Goal: Browse casually

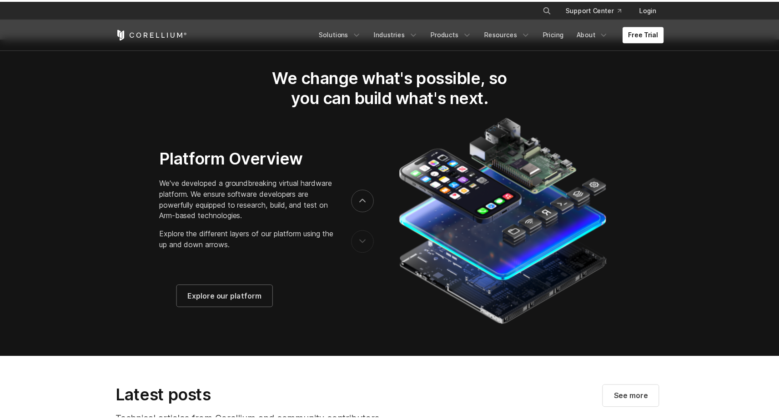
scroll to position [1442, 0]
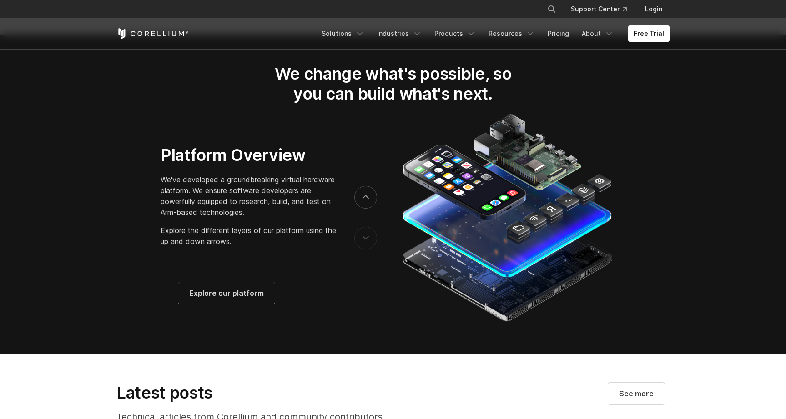
click at [367, 237] on button "previous" at bounding box center [365, 238] width 23 height 23
click at [364, 209] on button "next" at bounding box center [365, 197] width 23 height 23
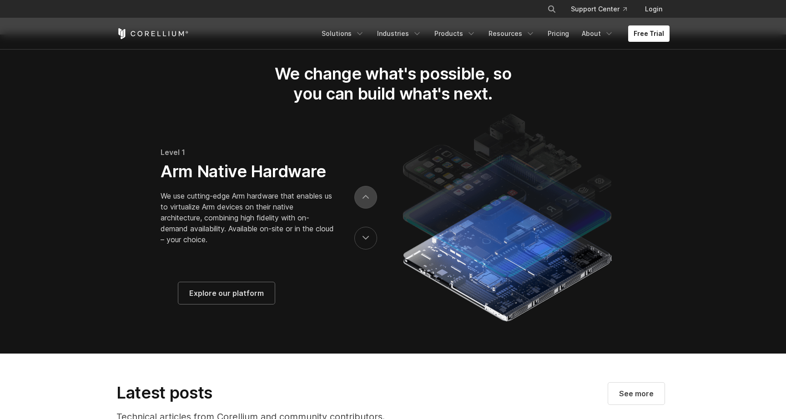
click at [365, 199] on icon "next" at bounding box center [365, 197] width 5 height 3
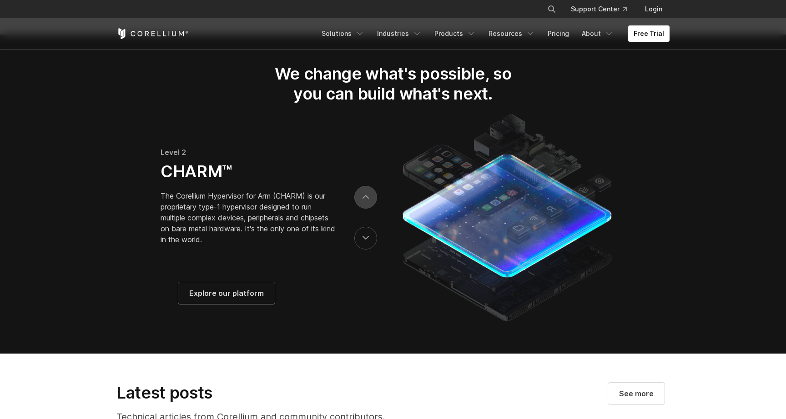
click at [365, 199] on icon "next" at bounding box center [365, 197] width 5 height 3
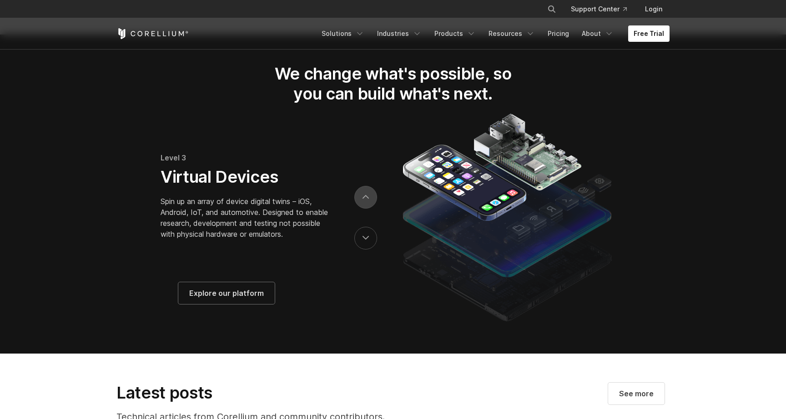
click at [365, 199] on icon "next" at bounding box center [365, 197] width 5 height 3
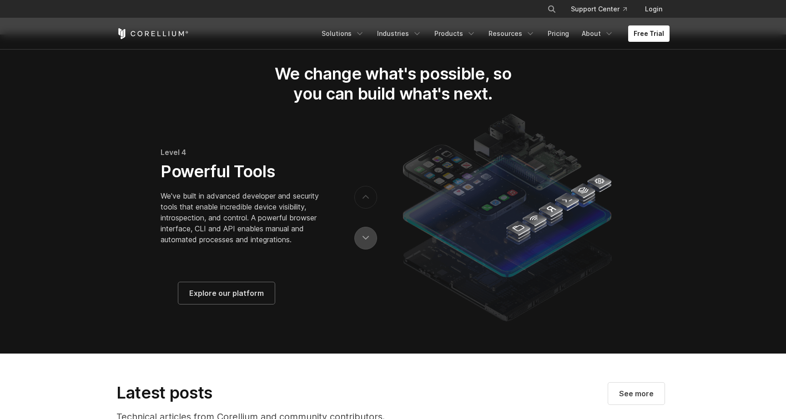
click at [365, 250] on button "previous" at bounding box center [365, 238] width 23 height 23
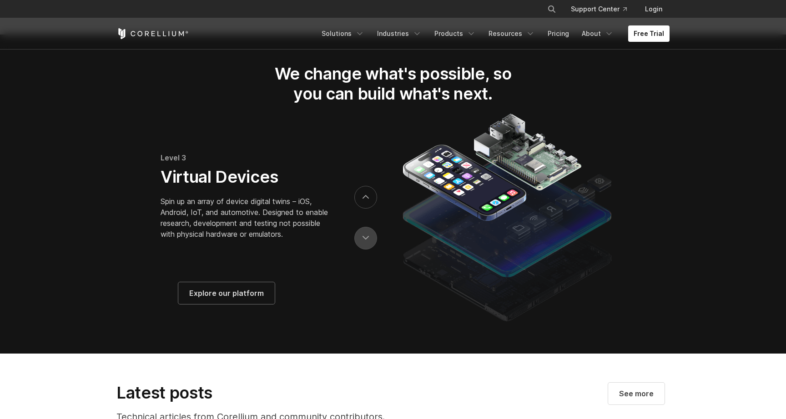
click at [365, 248] on button "previous" at bounding box center [365, 238] width 23 height 23
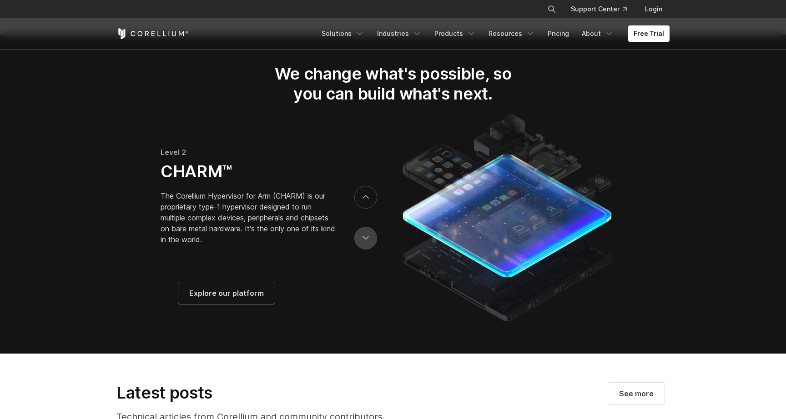
click at [365, 248] on button "previous" at bounding box center [365, 238] width 23 height 23
click at [365, 241] on icon "previous" at bounding box center [365, 238] width 6 height 4
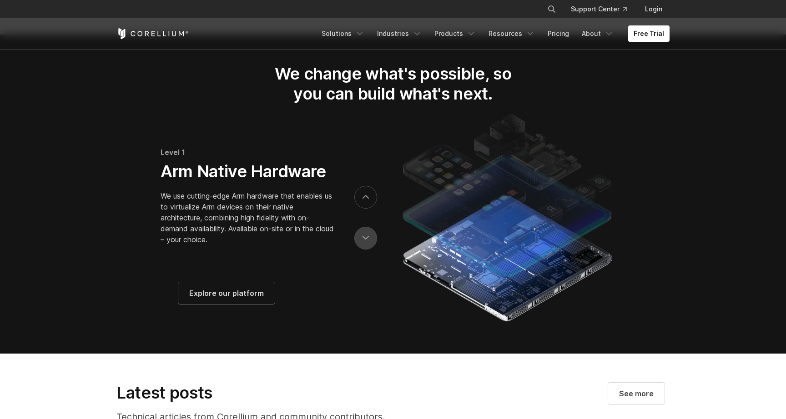
click at [365, 241] on icon "previous" at bounding box center [365, 238] width 6 height 4
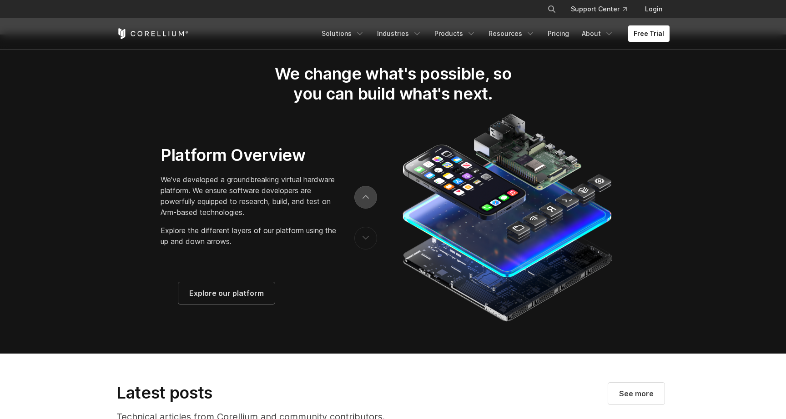
click at [365, 207] on button "next" at bounding box center [365, 197] width 23 height 23
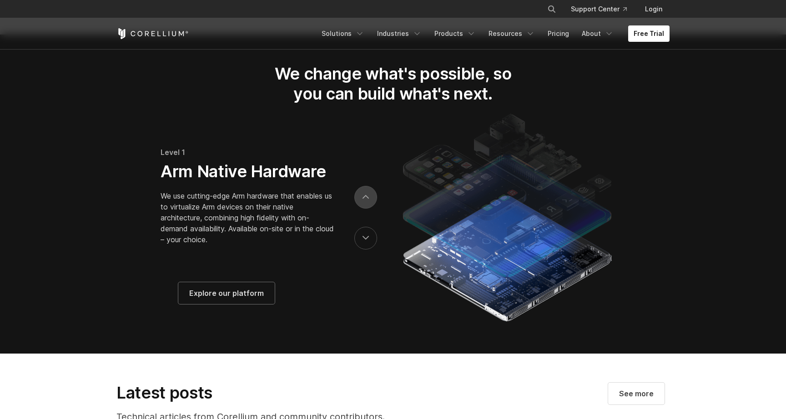
click at [365, 207] on button "next" at bounding box center [365, 197] width 23 height 23
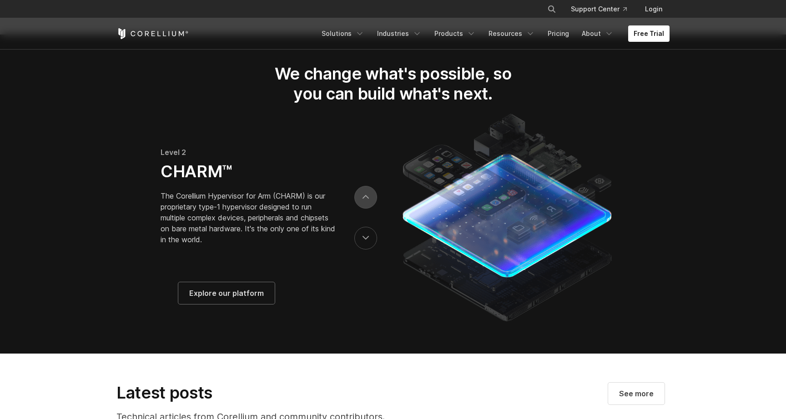
click at [365, 207] on button "next" at bounding box center [365, 197] width 23 height 23
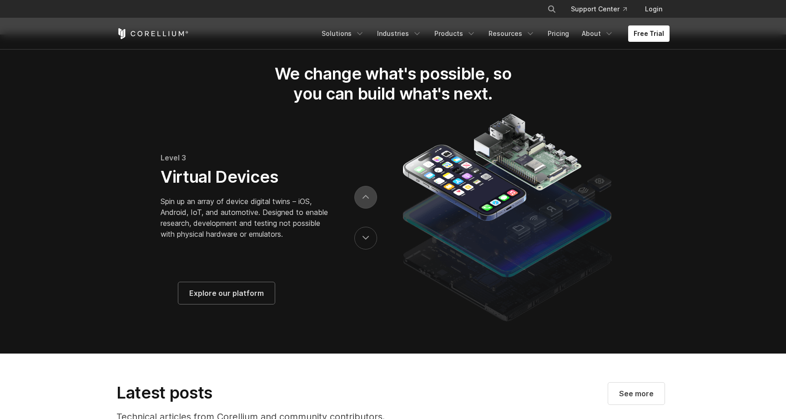
click at [365, 207] on button "next" at bounding box center [365, 197] width 23 height 23
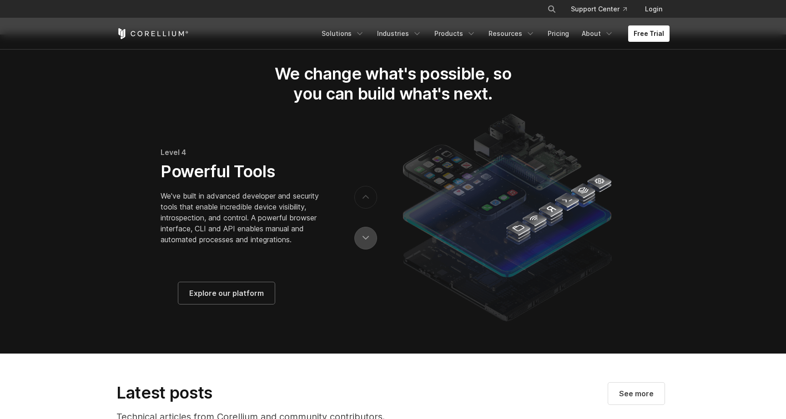
click at [368, 241] on icon "previous" at bounding box center [365, 238] width 6 height 4
